Goal: Task Accomplishment & Management: Use online tool/utility

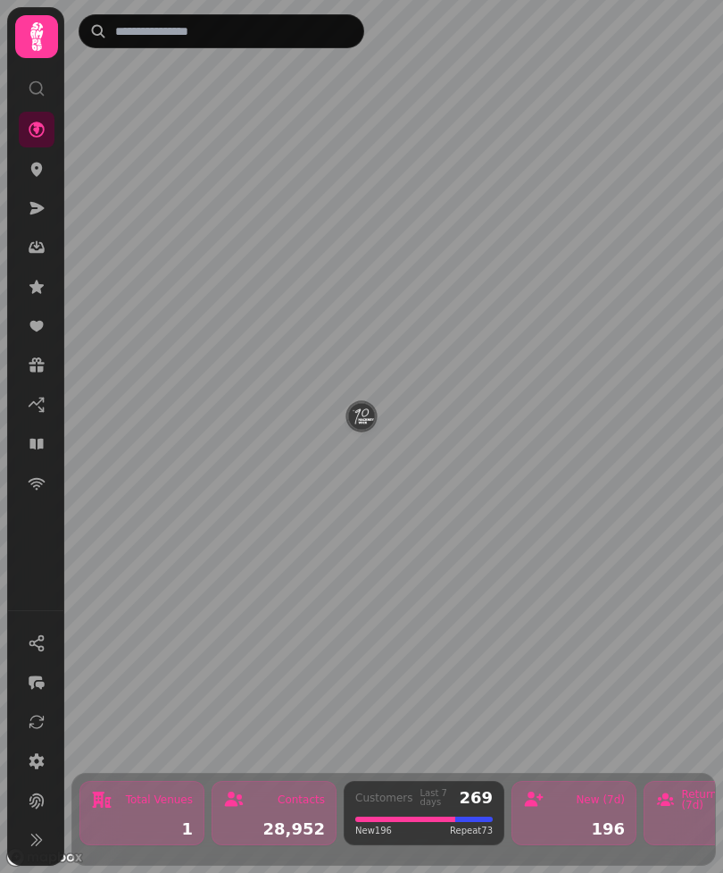
click at [29, 29] on icon at bounding box center [37, 37] width 36 height 36
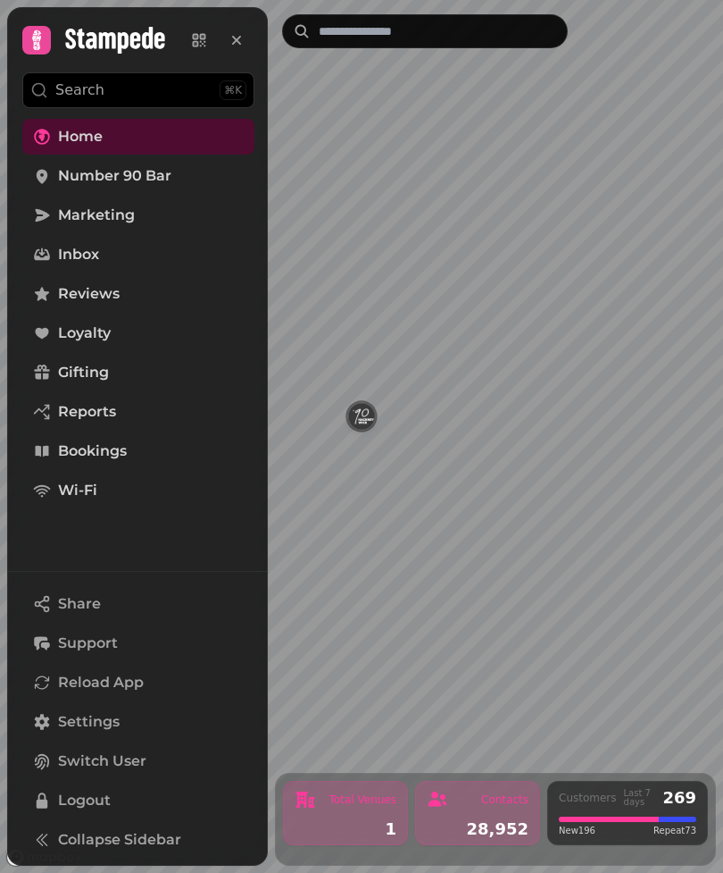
click at [61, 329] on span "Loyalty" at bounding box center [84, 332] width 53 height 21
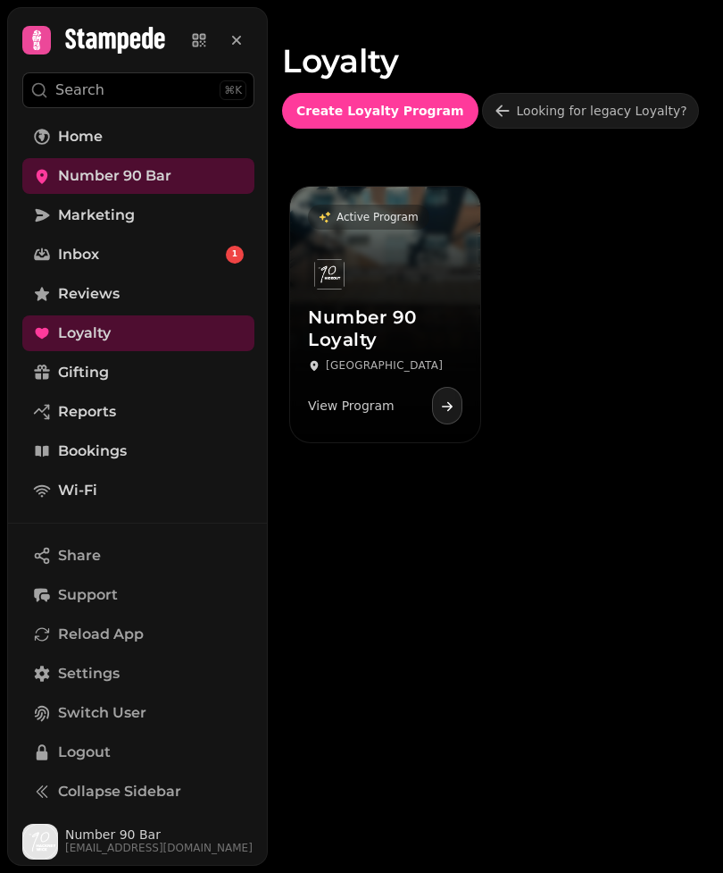
click at [576, 688] on div "Loyalty Create Loyalty Program Looking for legacy Loyalty? Active Program Numbe…" at bounding box center [495, 436] width 455 height 873
click at [405, 414] on div "View Program" at bounding box center [385, 403] width 155 height 41
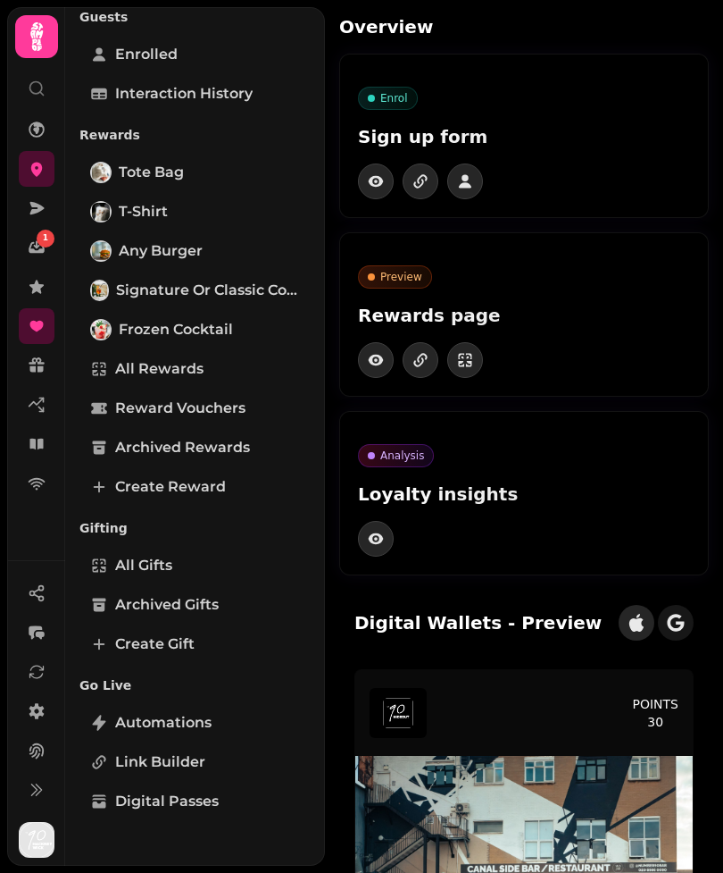
click at [651, 344] on div at bounding box center [524, 360] width 332 height 36
click at [34, 24] on icon at bounding box center [36, 36] width 13 height 29
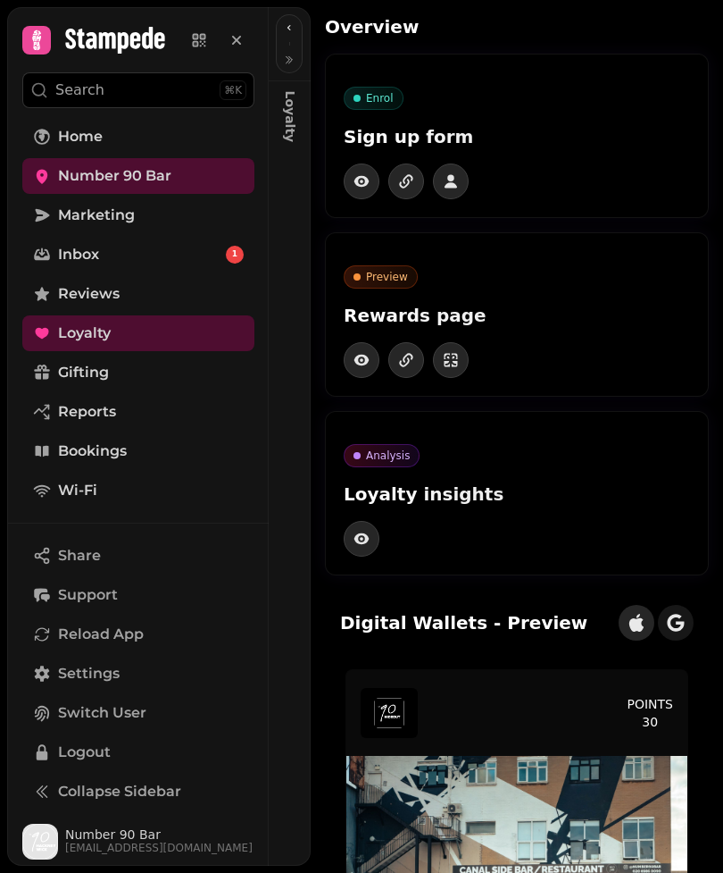
click at [142, 135] on link "Home" at bounding box center [138, 137] width 232 height 36
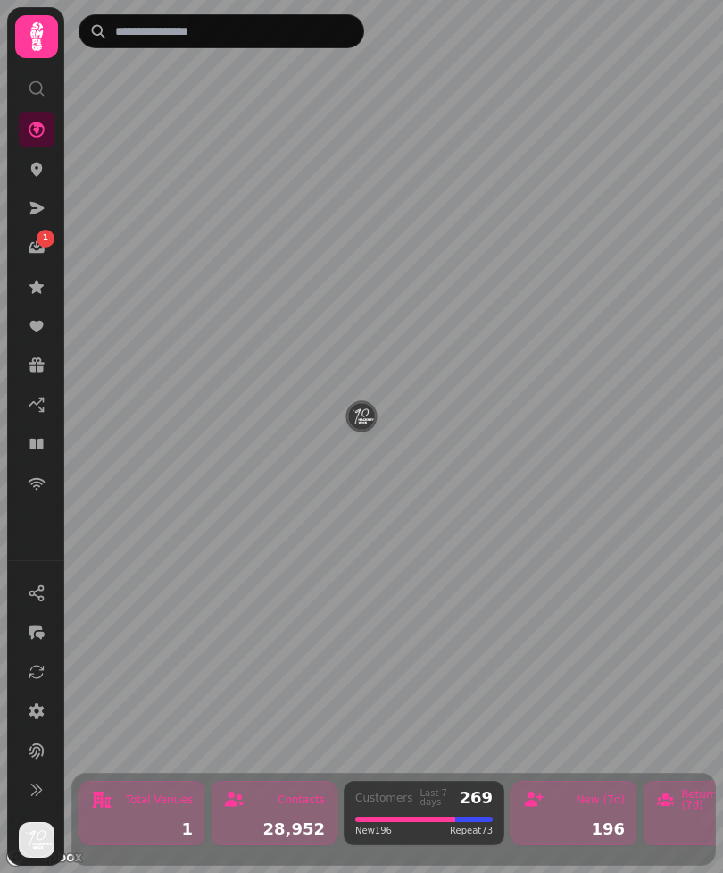
click at [29, 24] on icon at bounding box center [37, 37] width 36 height 36
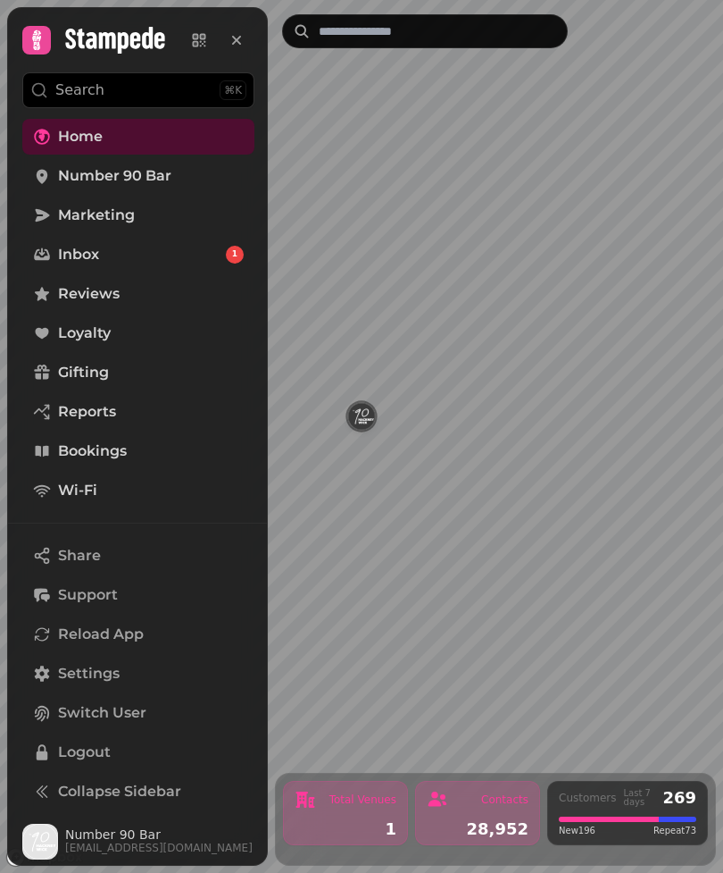
click at [230, 89] on div "⌘K" at bounding box center [233, 90] width 27 height 20
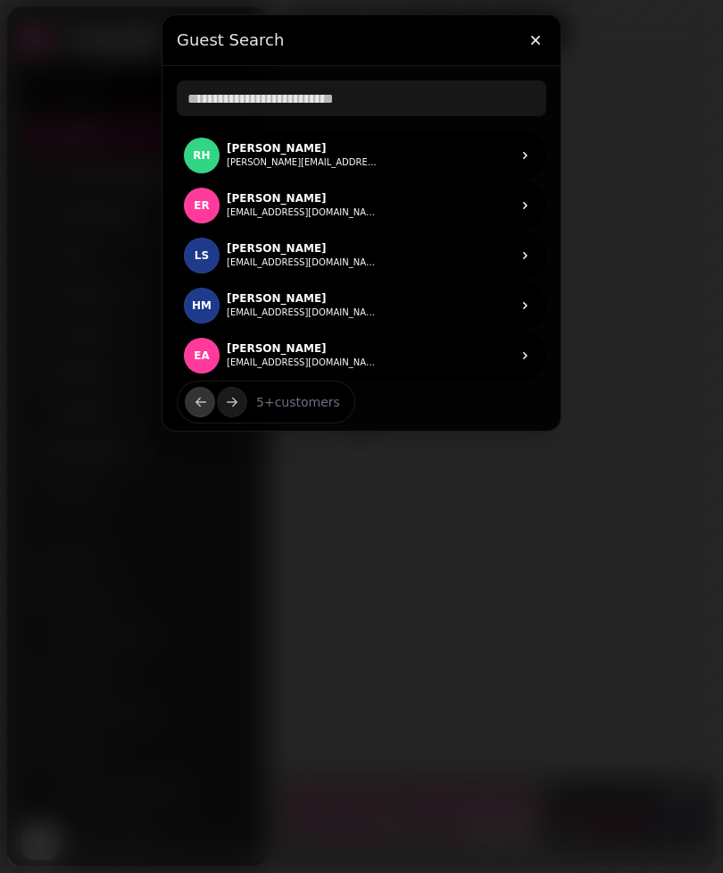
click at [534, 38] on icon "button" at bounding box center [535, 40] width 9 height 9
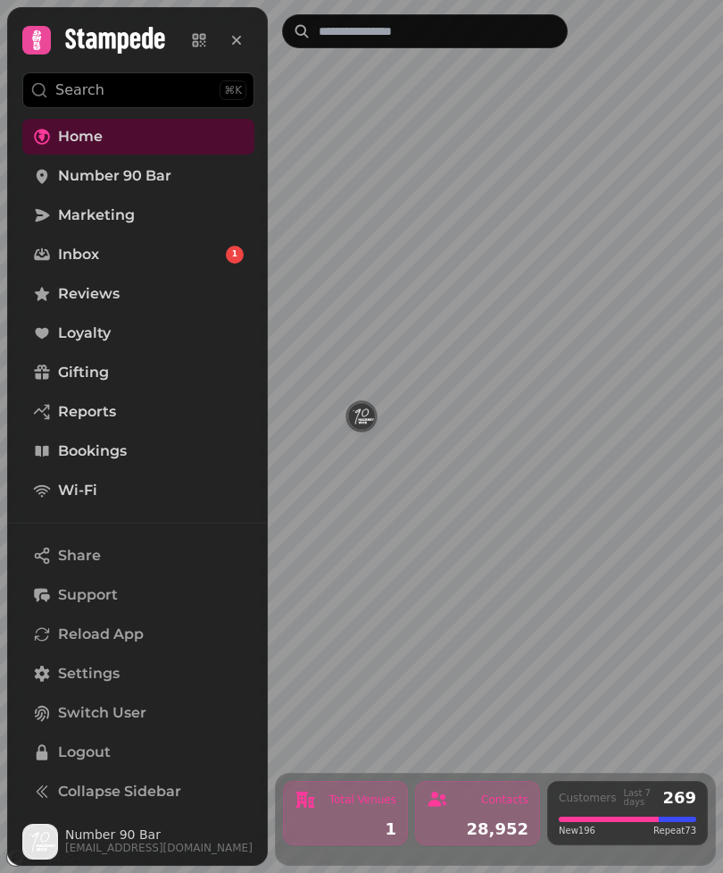
click at [186, 37] on link at bounding box center [199, 40] width 36 height 36
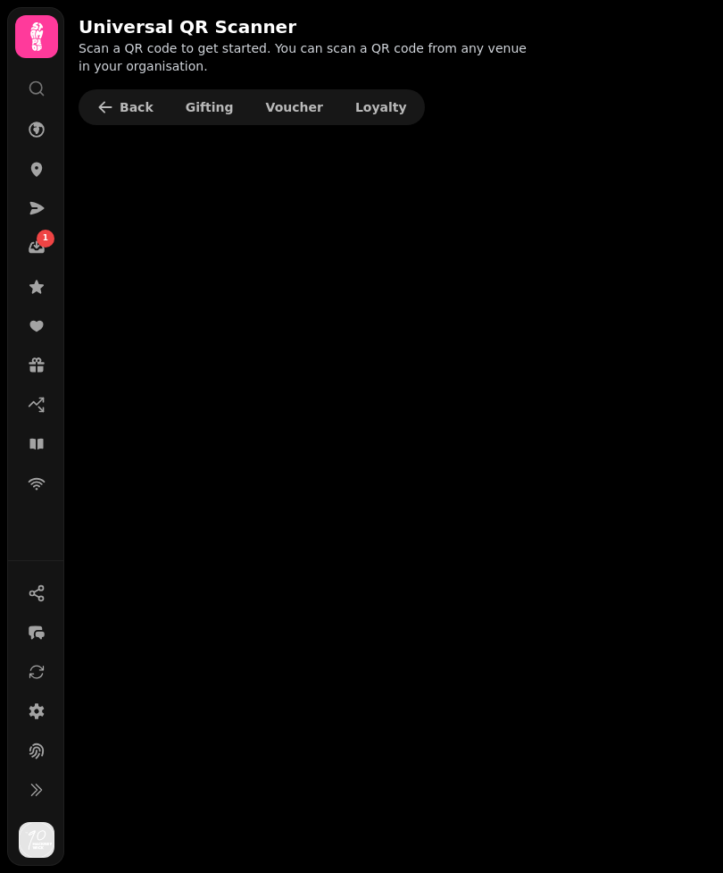
click at [272, 109] on span "Voucher" at bounding box center [294, 107] width 57 height 13
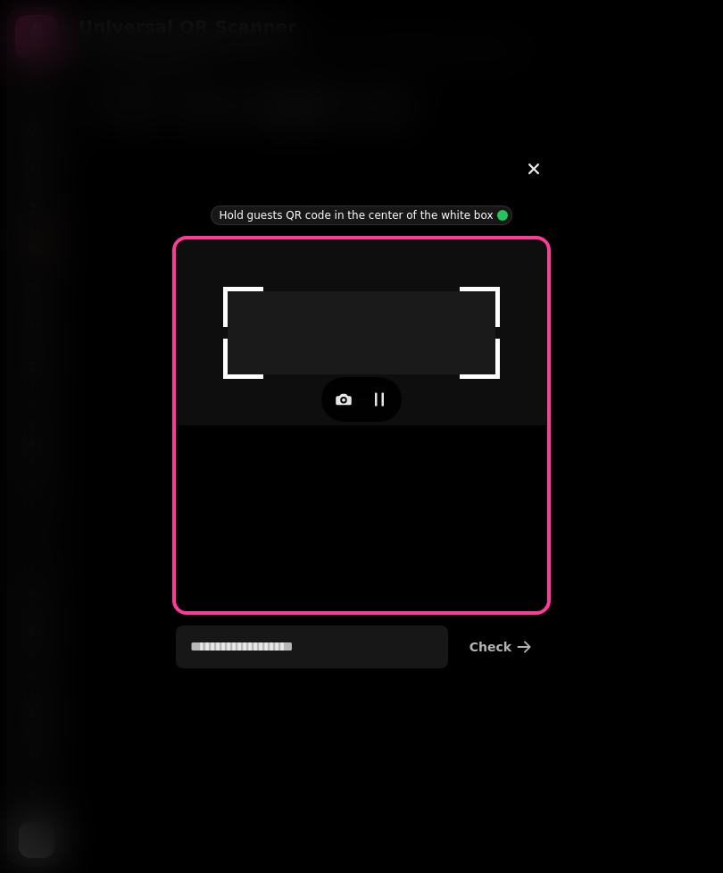
click at [346, 408] on icon "button" at bounding box center [344, 399] width 18 height 18
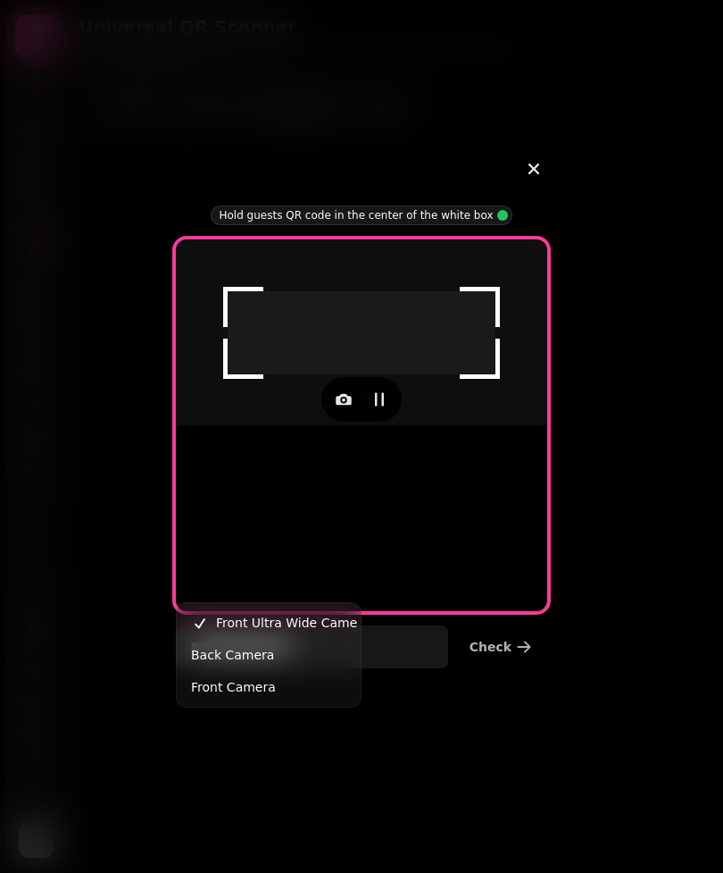
click at [293, 648] on button "Back Camera" at bounding box center [268, 655] width 177 height 32
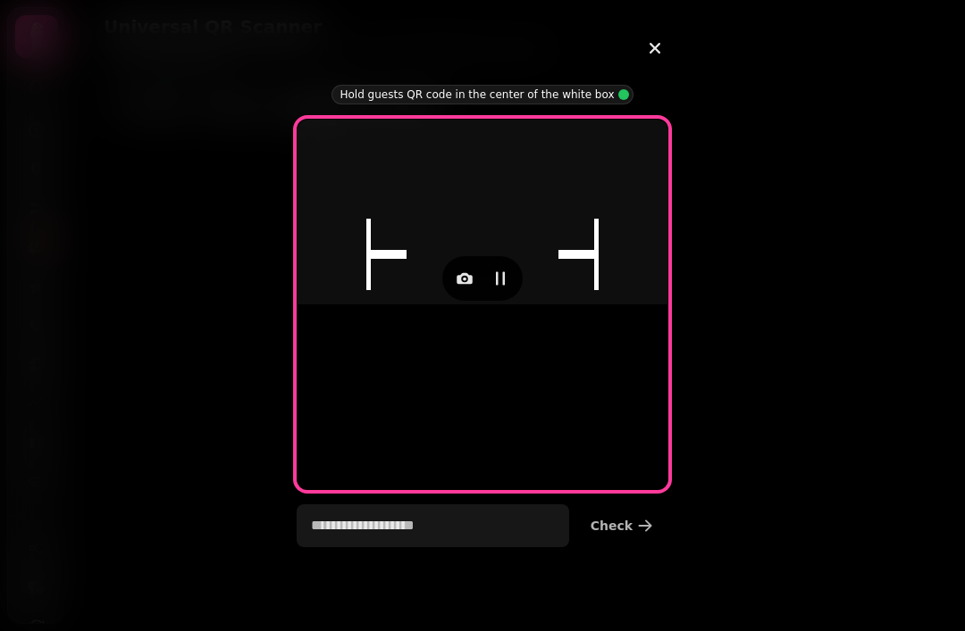
click at [463, 288] on icon "button" at bounding box center [464, 279] width 18 height 18
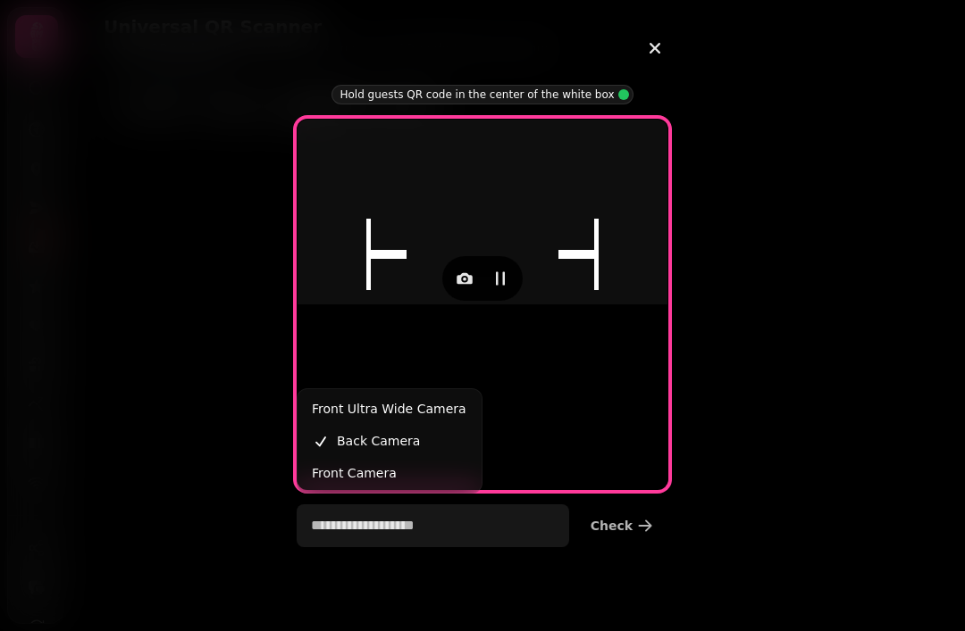
click at [352, 473] on span "Front Camera" at bounding box center [354, 473] width 85 height 21
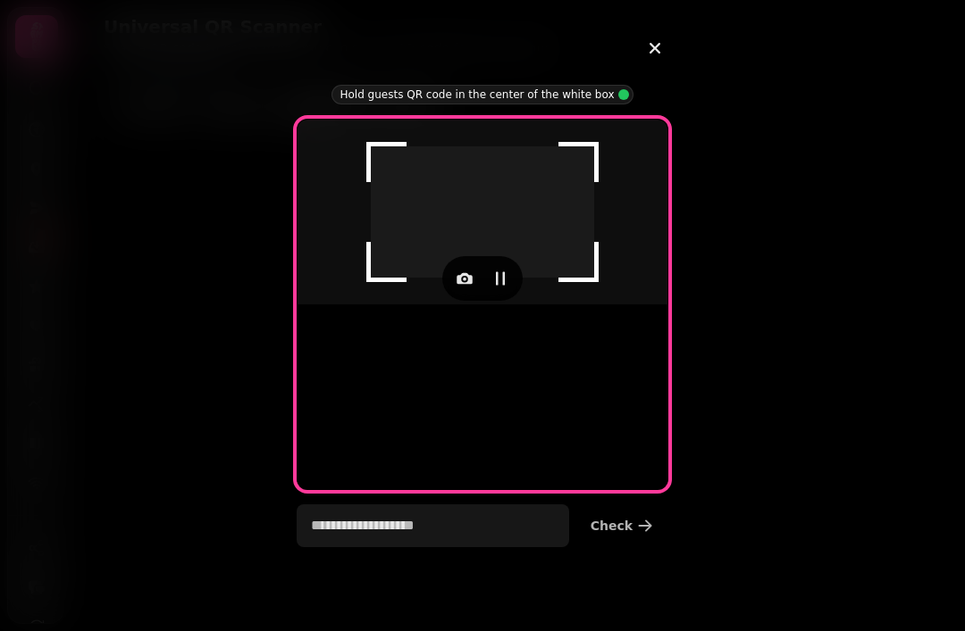
click at [462, 284] on icon "button" at bounding box center [464, 278] width 16 height 12
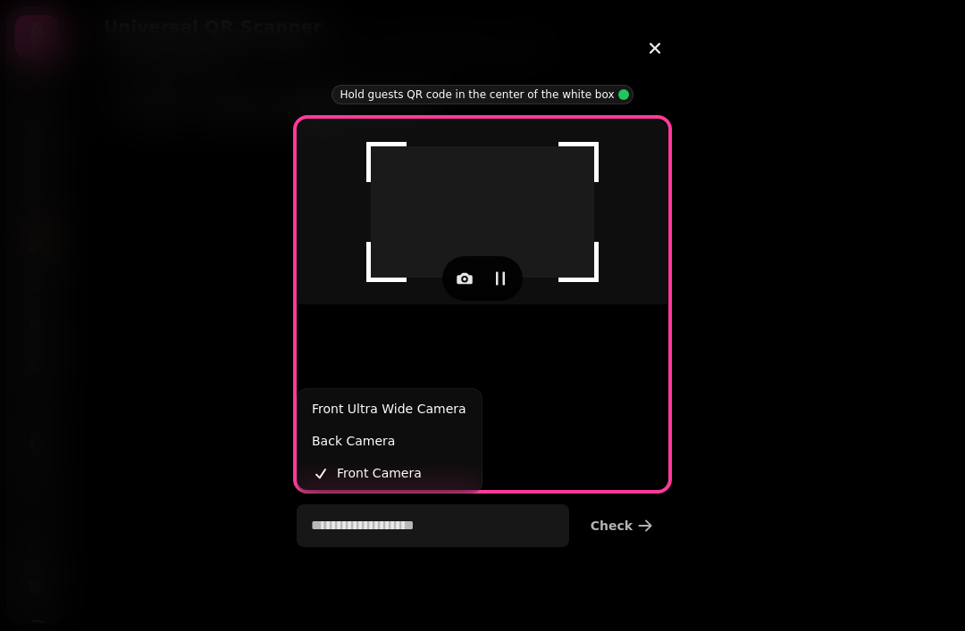
click at [348, 432] on span "Back Camera" at bounding box center [353, 440] width 83 height 21
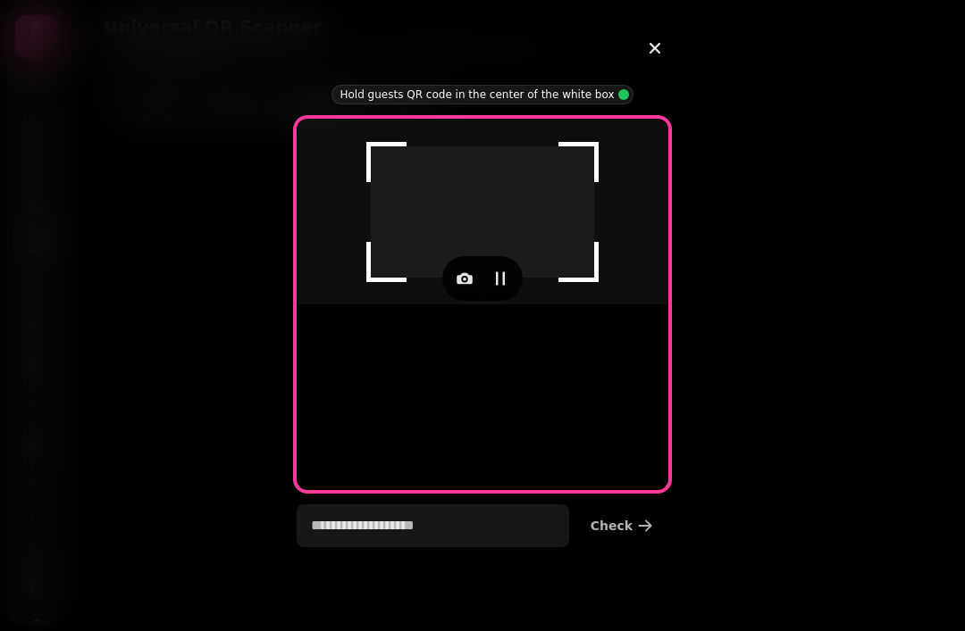
click at [465, 288] on icon "button" at bounding box center [464, 279] width 18 height 18
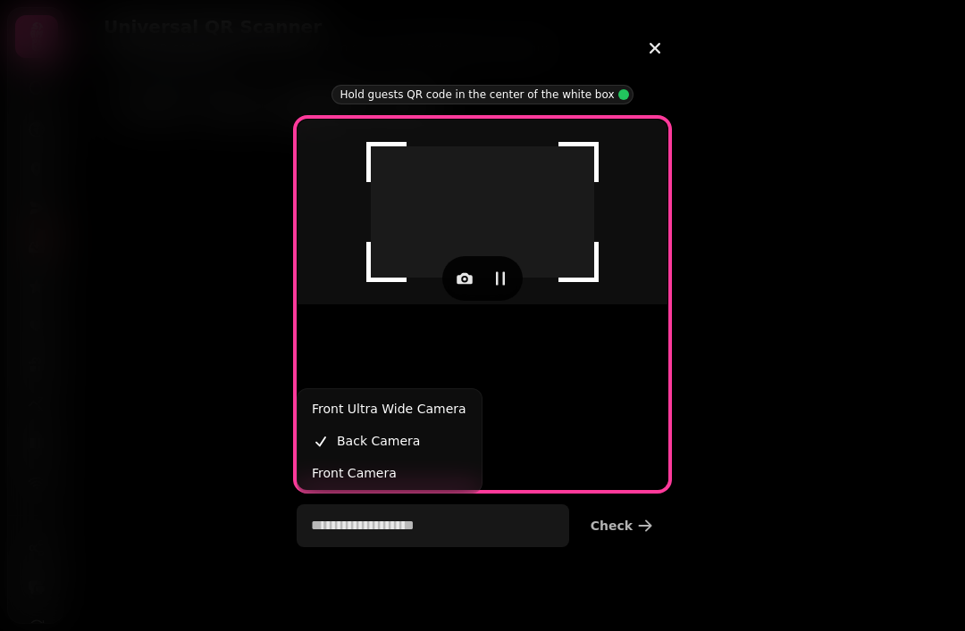
click at [354, 442] on span "Back Camera" at bounding box center [378, 440] width 83 height 21
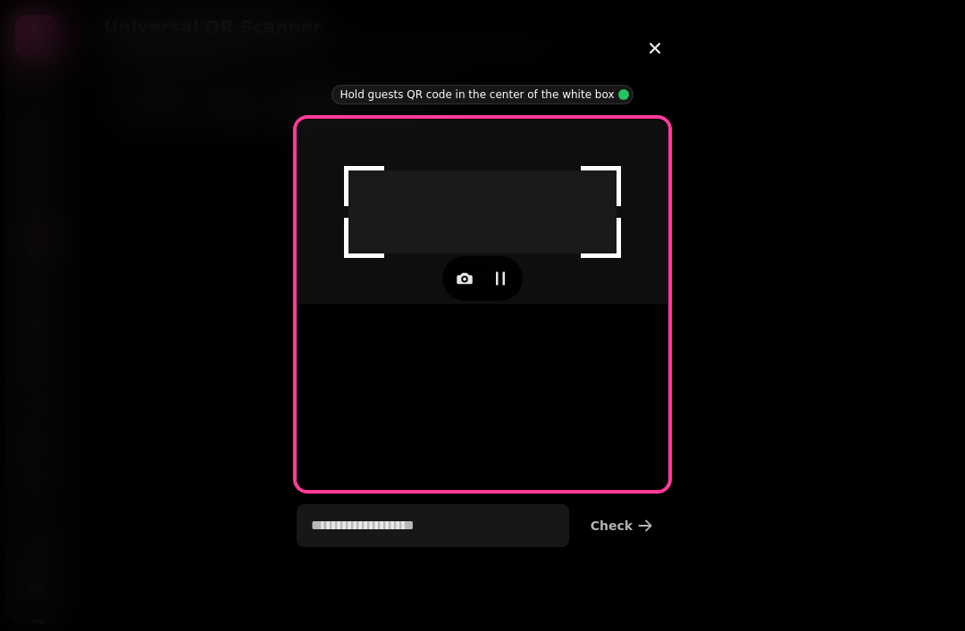
click at [499, 297] on button "button" at bounding box center [500, 279] width 36 height 36
click at [508, 288] on icon "button" at bounding box center [500, 279] width 18 height 18
click at [469, 284] on icon "button" at bounding box center [464, 278] width 16 height 12
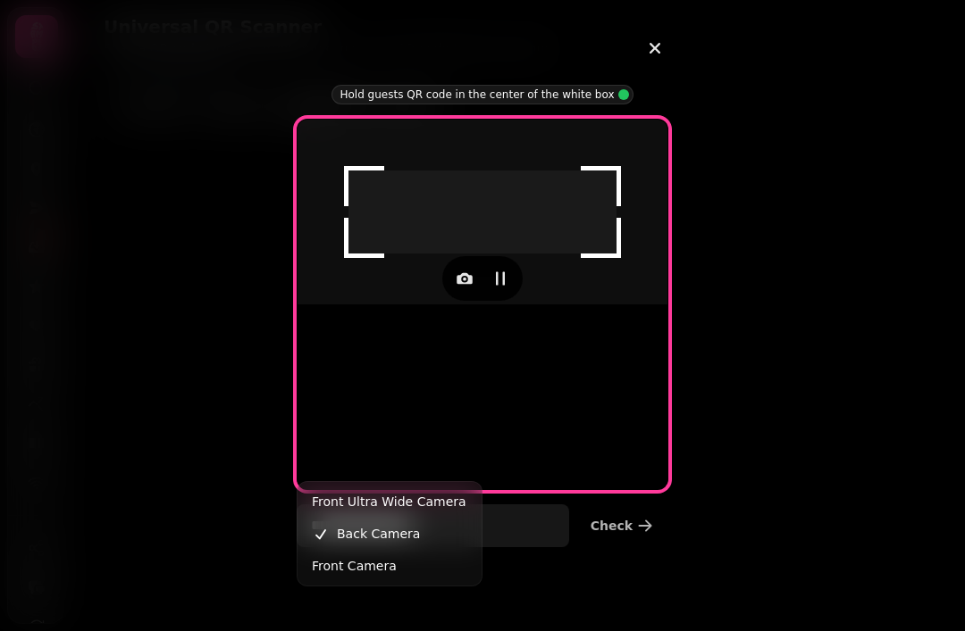
click at [368, 493] on span "Front Ultra Wide Camera" at bounding box center [389, 501] width 155 height 21
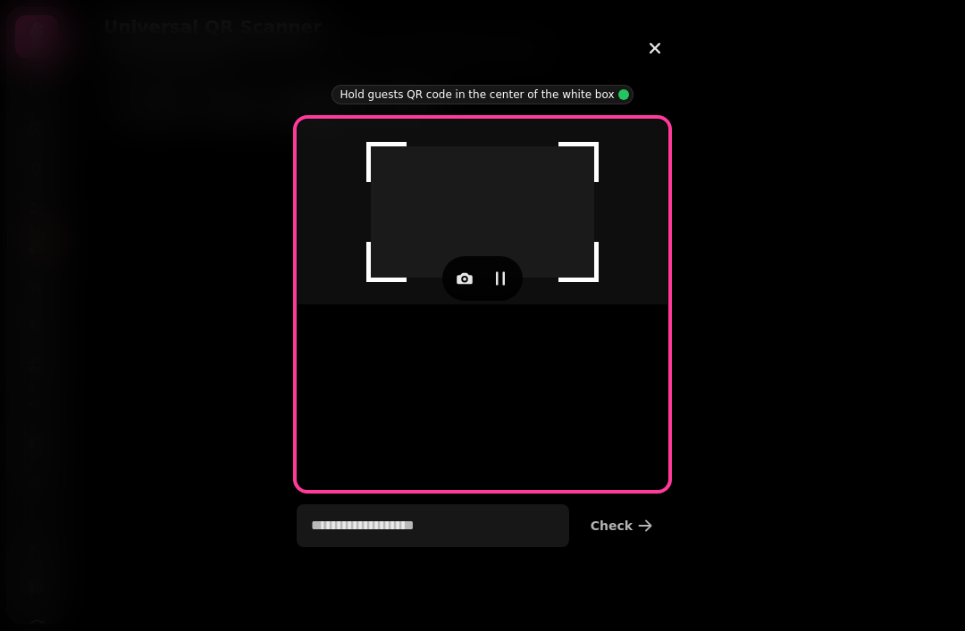
click at [454, 297] on button "button" at bounding box center [465, 279] width 36 height 36
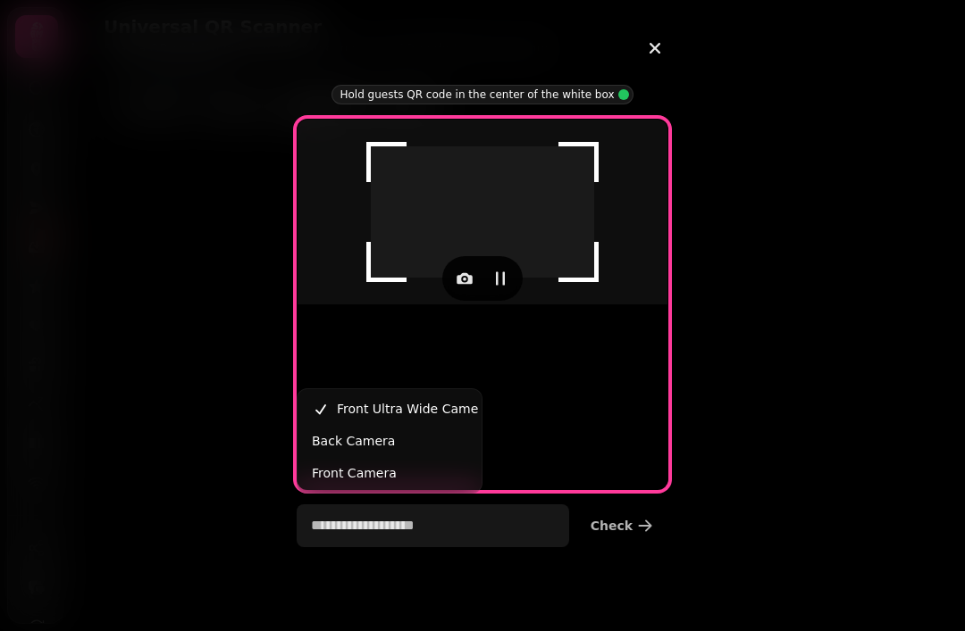
click at [355, 475] on span "Front Camera" at bounding box center [354, 473] width 85 height 21
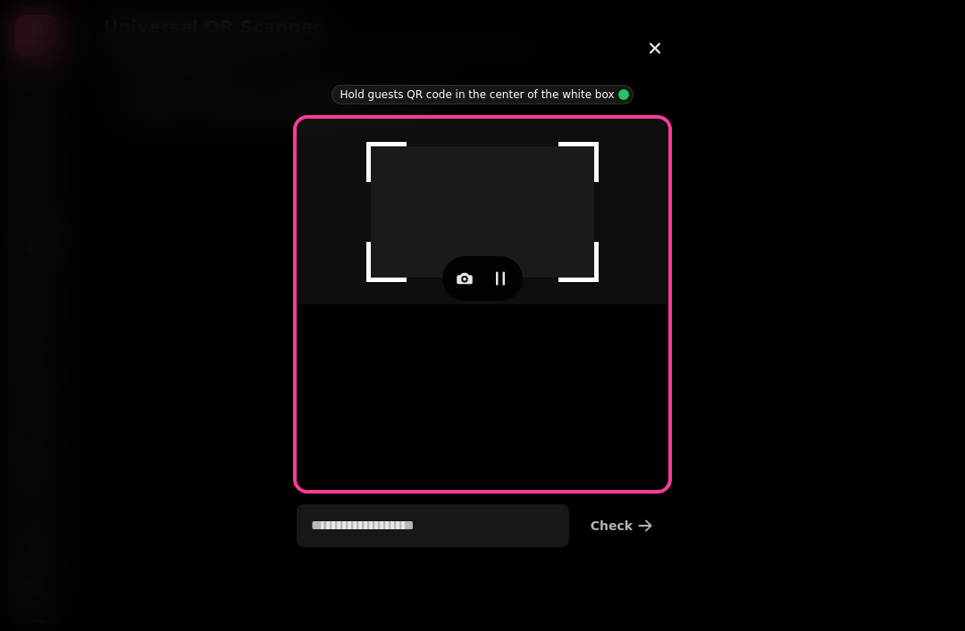
click at [656, 43] on icon "button" at bounding box center [654, 48] width 21 height 21
